Goal: Information Seeking & Learning: Learn about a topic

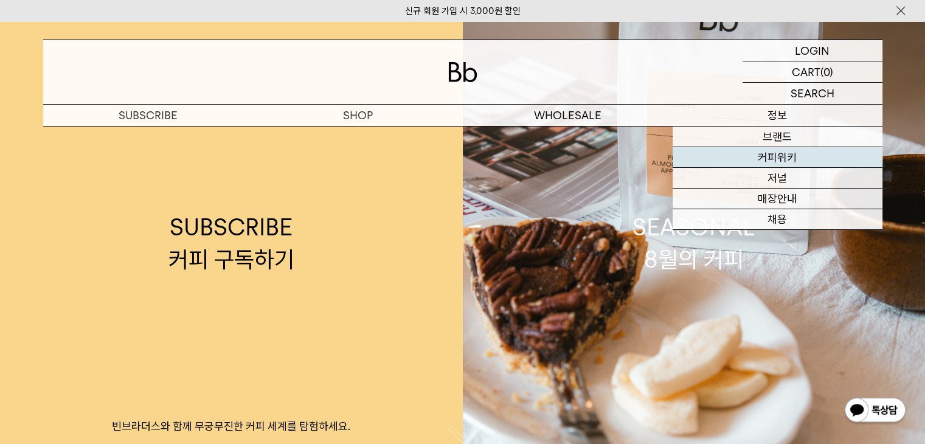
click at [779, 155] on link "커피위키" at bounding box center [778, 157] width 210 height 21
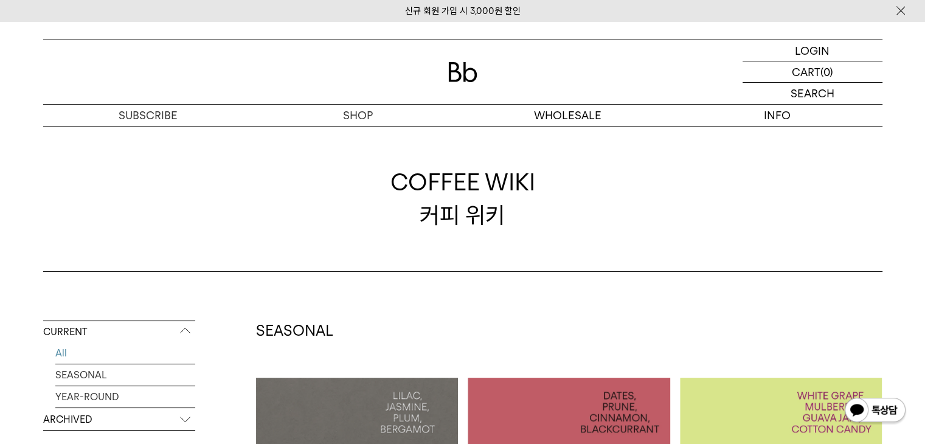
scroll to position [287, 0]
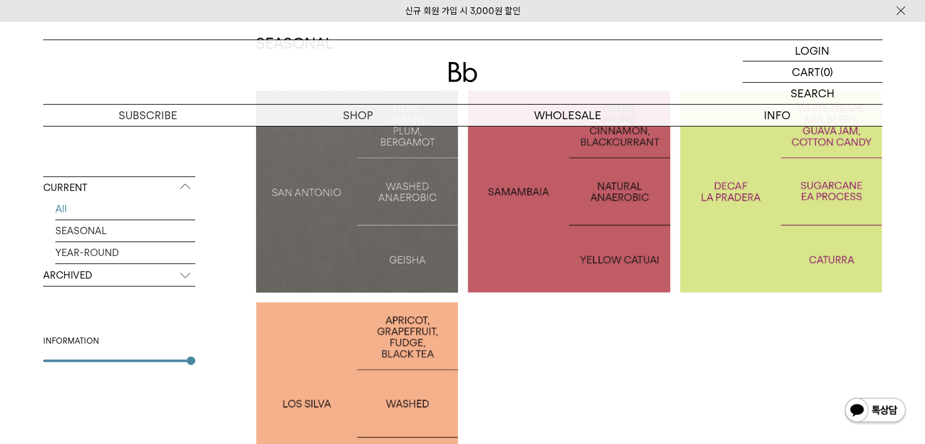
click at [356, 184] on p "SAN ANTONIO: GEISHA" at bounding box center [357, 192] width 203 height 18
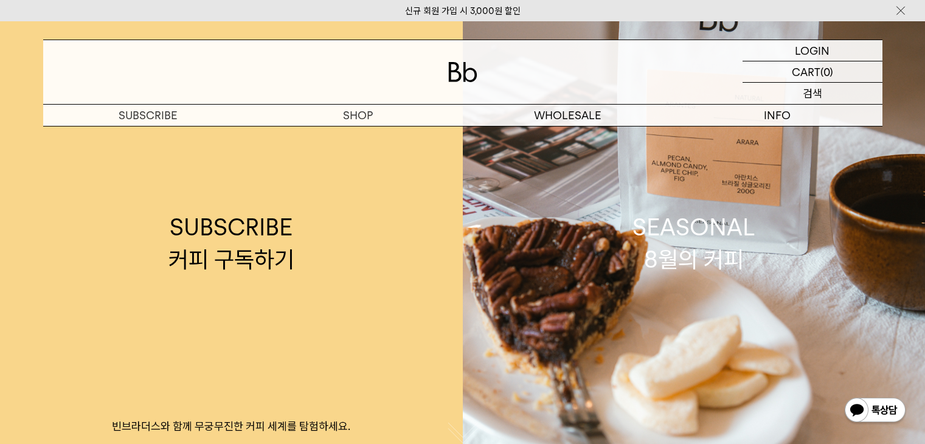
click at [775, 91] on div "SEARCH 검색" at bounding box center [813, 93] width 140 height 21
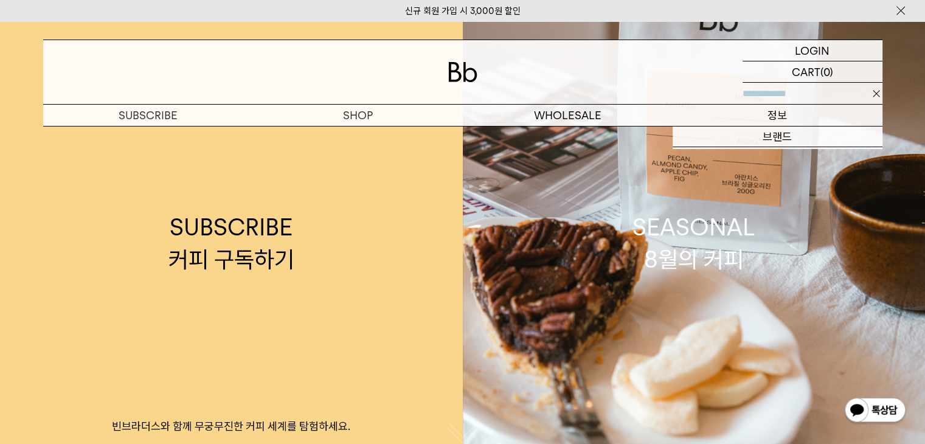
click at [776, 116] on p "정보" at bounding box center [778, 115] width 210 height 21
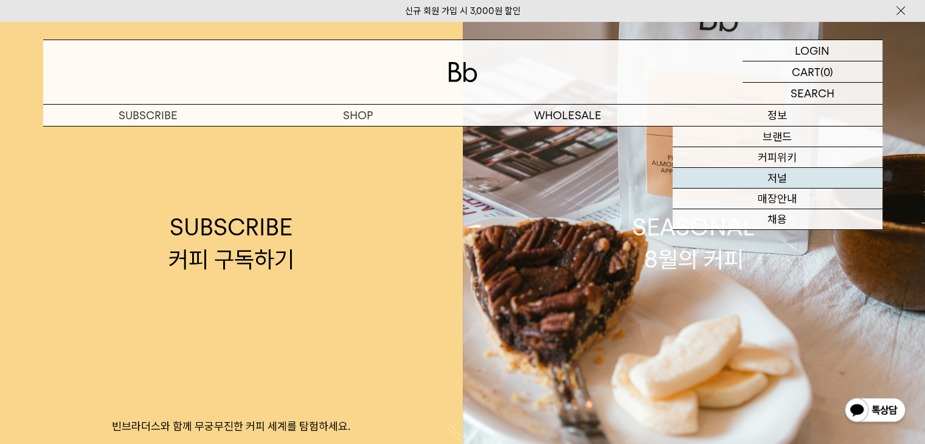
click at [780, 181] on link "저널" at bounding box center [778, 178] width 210 height 21
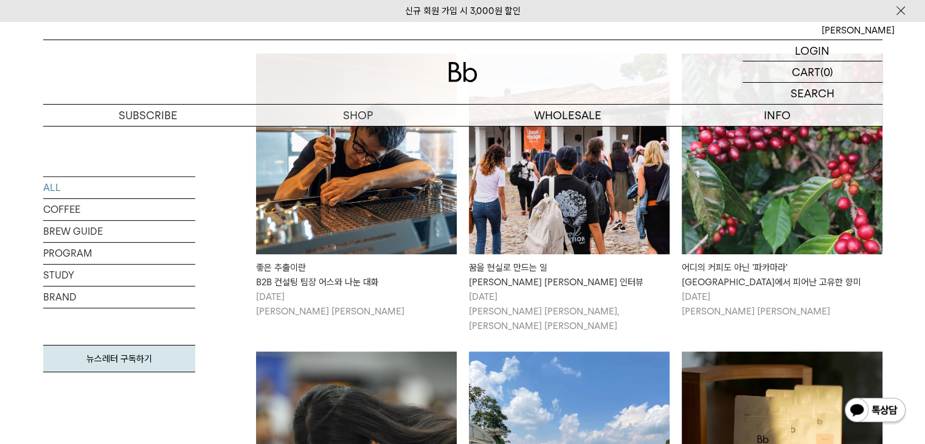
click at [608, 231] on img at bounding box center [569, 154] width 201 height 201
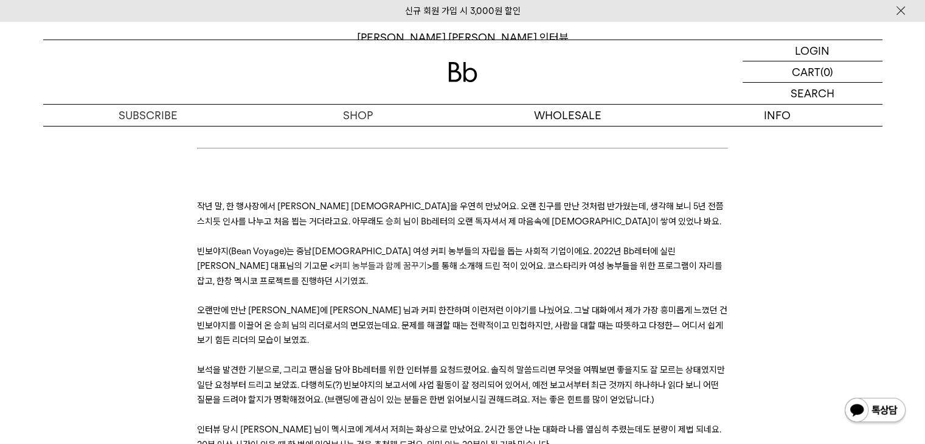
scroll to position [183, 0]
